Goal: Transaction & Acquisition: Subscribe to service/newsletter

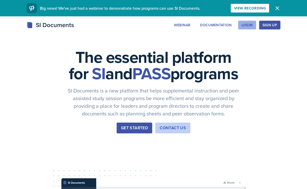
click at [254, 25] on button "Login" at bounding box center [247, 25] width 18 height 9
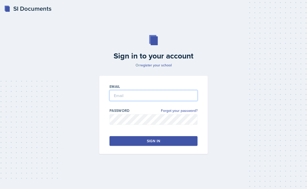
click at [145, 96] on input "email" at bounding box center [154, 95] width 88 height 11
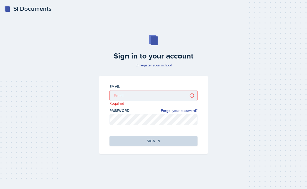
click at [198, 74] on div "Sign in to your account Or register your school Email Required Password Forgot …" at bounding box center [153, 95] width 295 height 152
click at [155, 65] on link "register your school" at bounding box center [156, 65] width 32 height 5
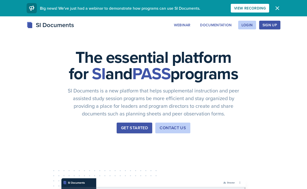
click at [274, 25] on div "Sign Up" at bounding box center [270, 25] width 15 height 4
